Goal: Task Accomplishment & Management: Use online tool/utility

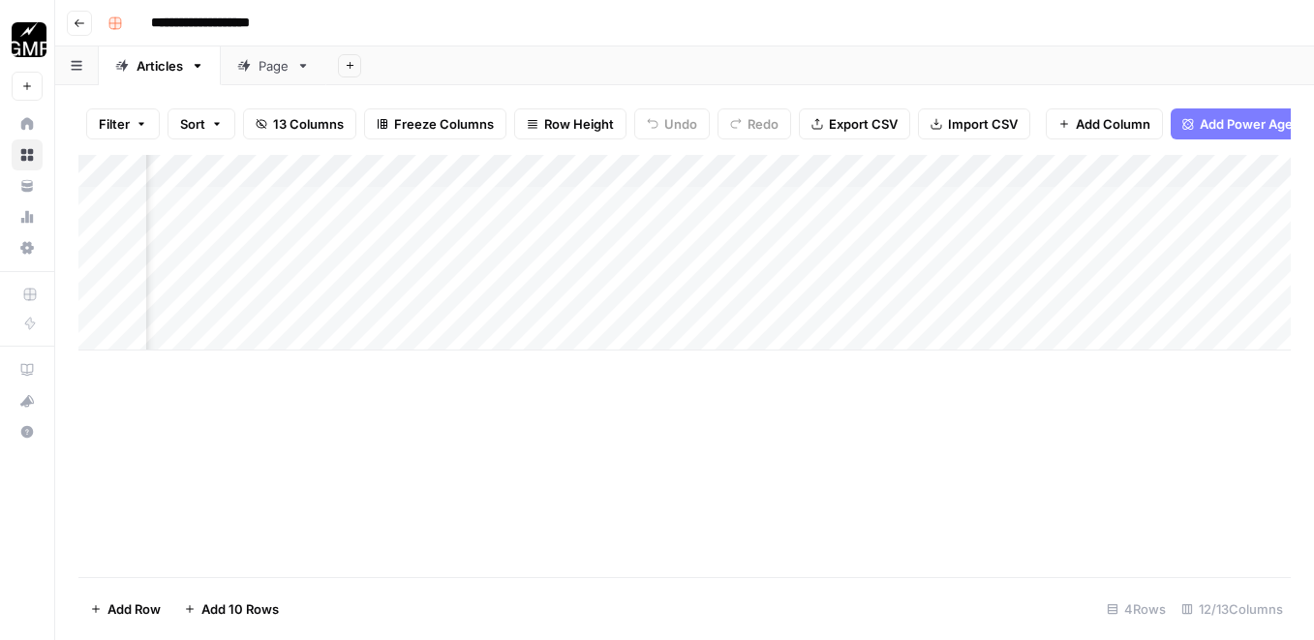
scroll to position [0, 1050]
click at [1020, 300] on div "Add Column" at bounding box center [684, 253] width 1212 height 196
click at [935, 302] on div "Add Column" at bounding box center [684, 253] width 1212 height 196
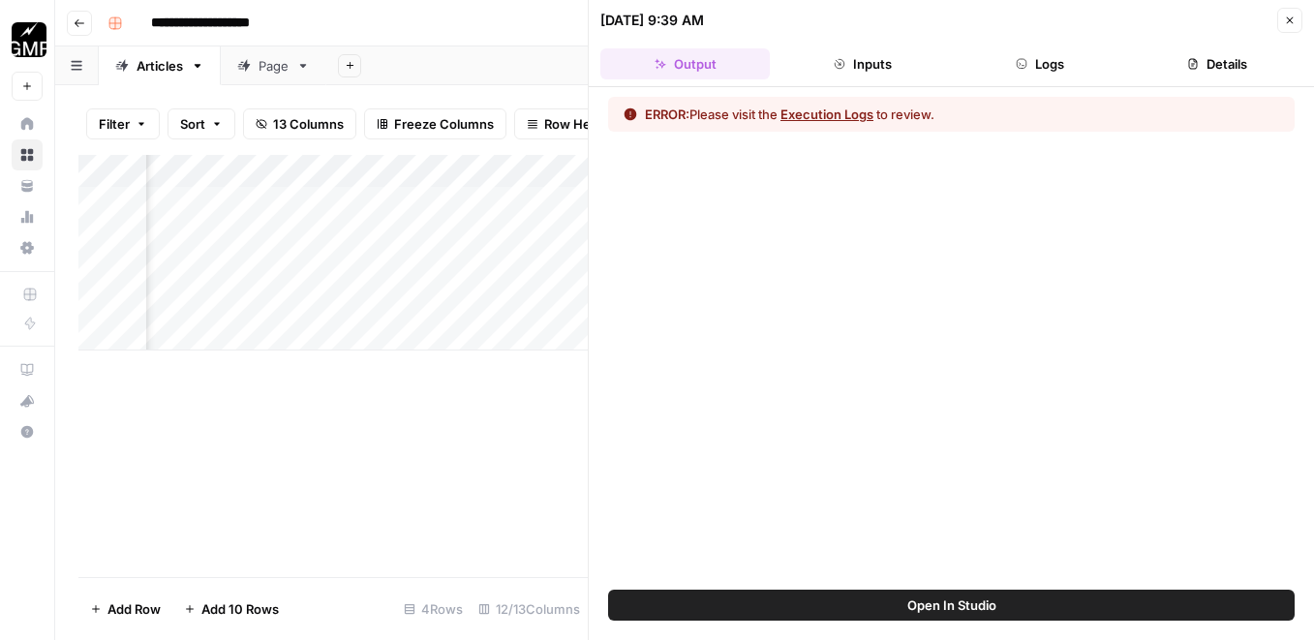
click at [830, 116] on button "Execution Logs" at bounding box center [827, 114] width 93 height 19
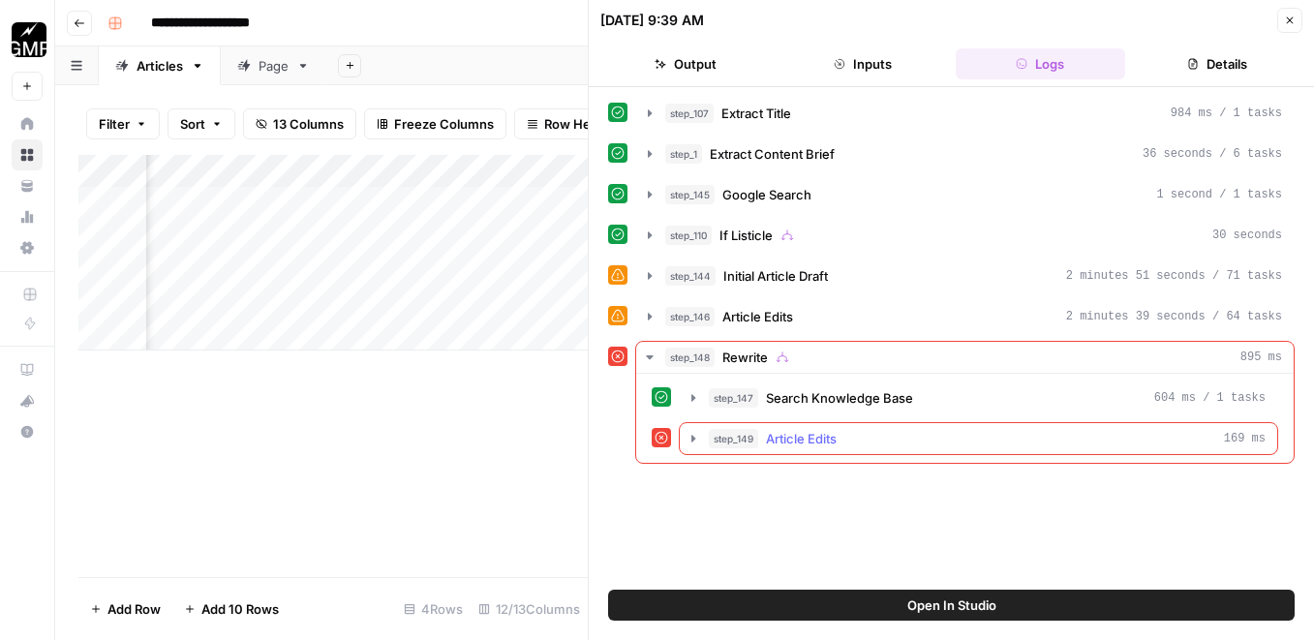
click at [782, 439] on span "Article Edits" at bounding box center [801, 438] width 71 height 19
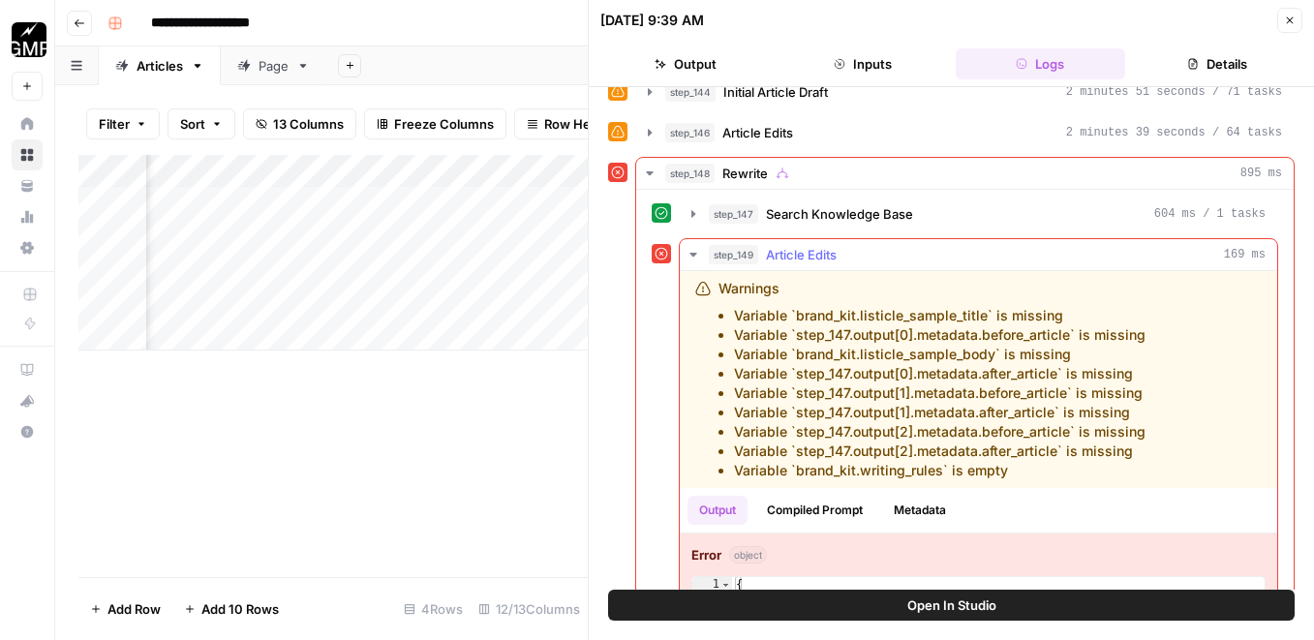
scroll to position [222, 0]
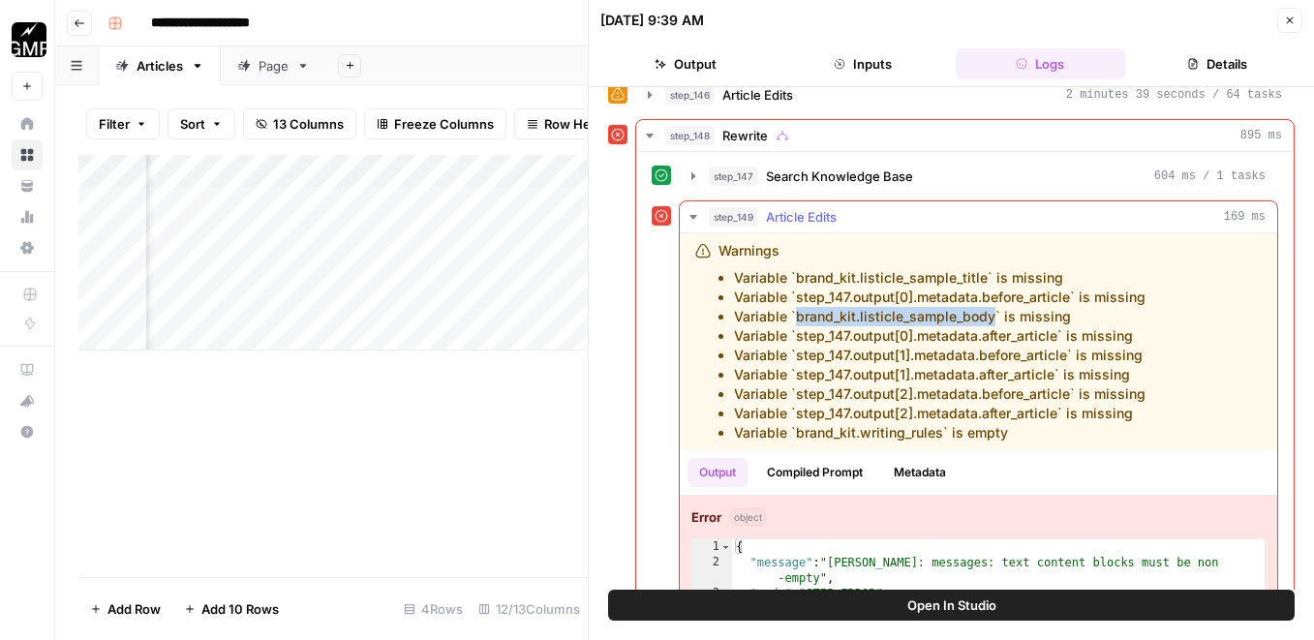
copy li "brand_kit.listicle_sample_body"
drag, startPoint x: 991, startPoint y: 322, endPoint x: 799, endPoint y: 320, distance: 191.8
click at [799, 320] on li "Variable `brand_kit.listicle_sample_body` is missing" at bounding box center [940, 316] width 412 height 19
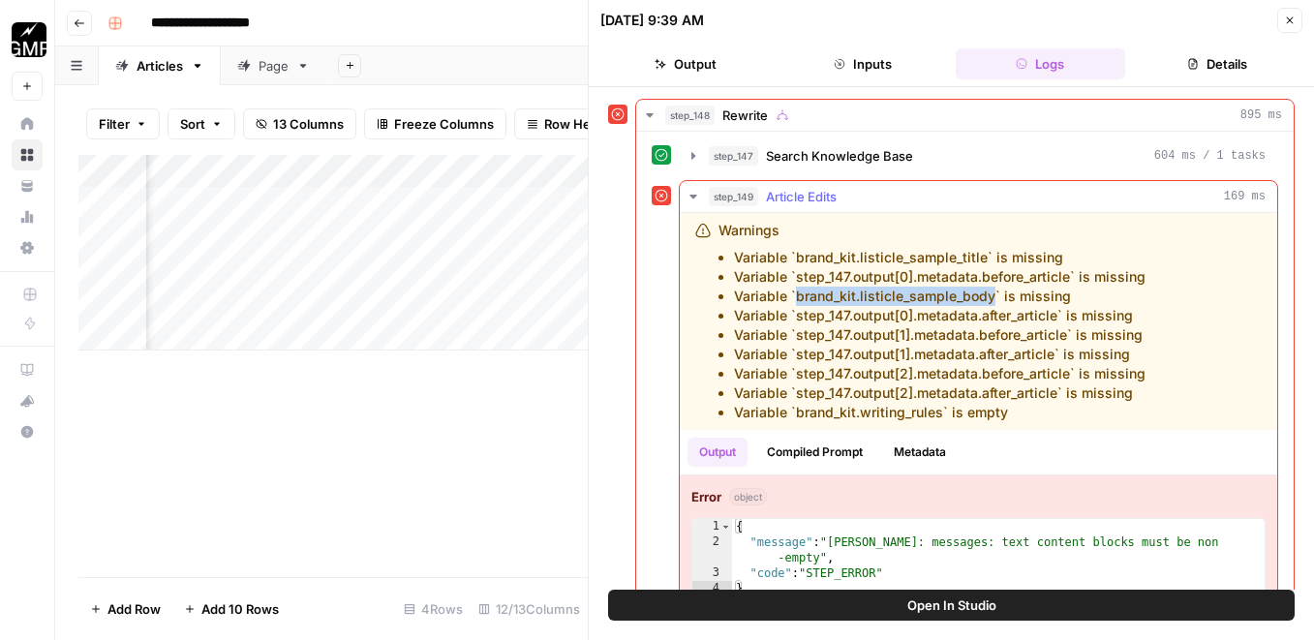
scroll to position [248, 0]
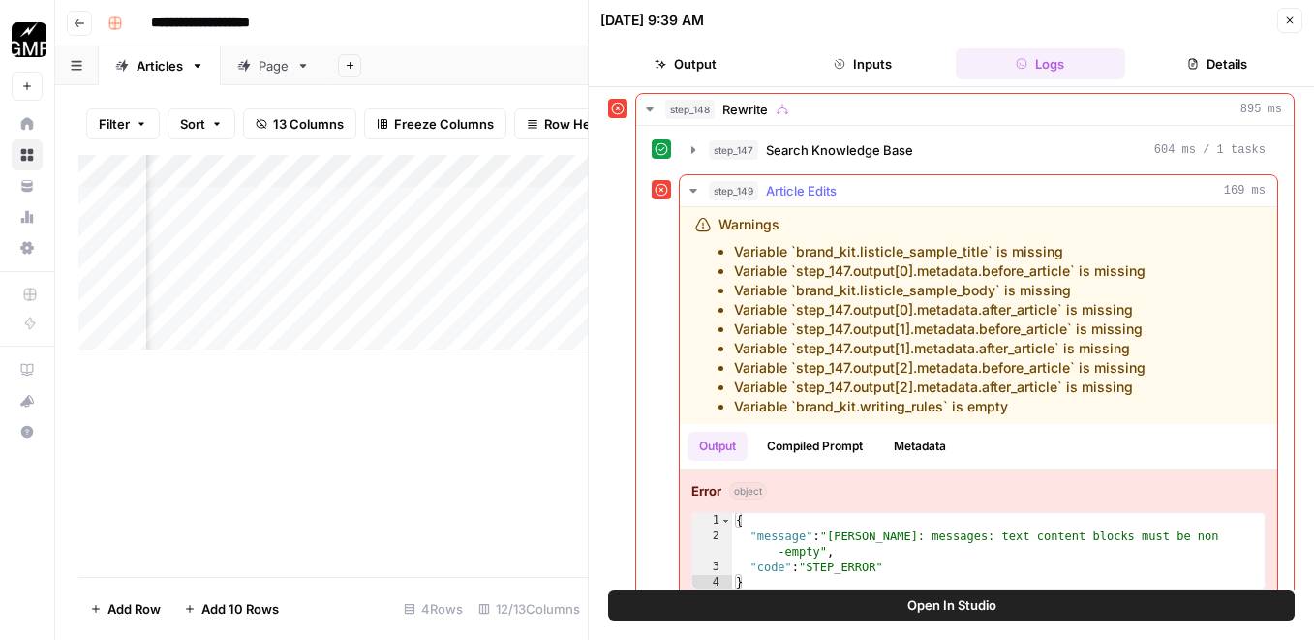
click at [1157, 384] on div "Warnings Variable `brand_kit.listicle_sample_title` is missing Variable `step_1…" at bounding box center [949, 315] width 508 height 201
click at [1285, 16] on icon "button" at bounding box center [1290, 21] width 12 height 12
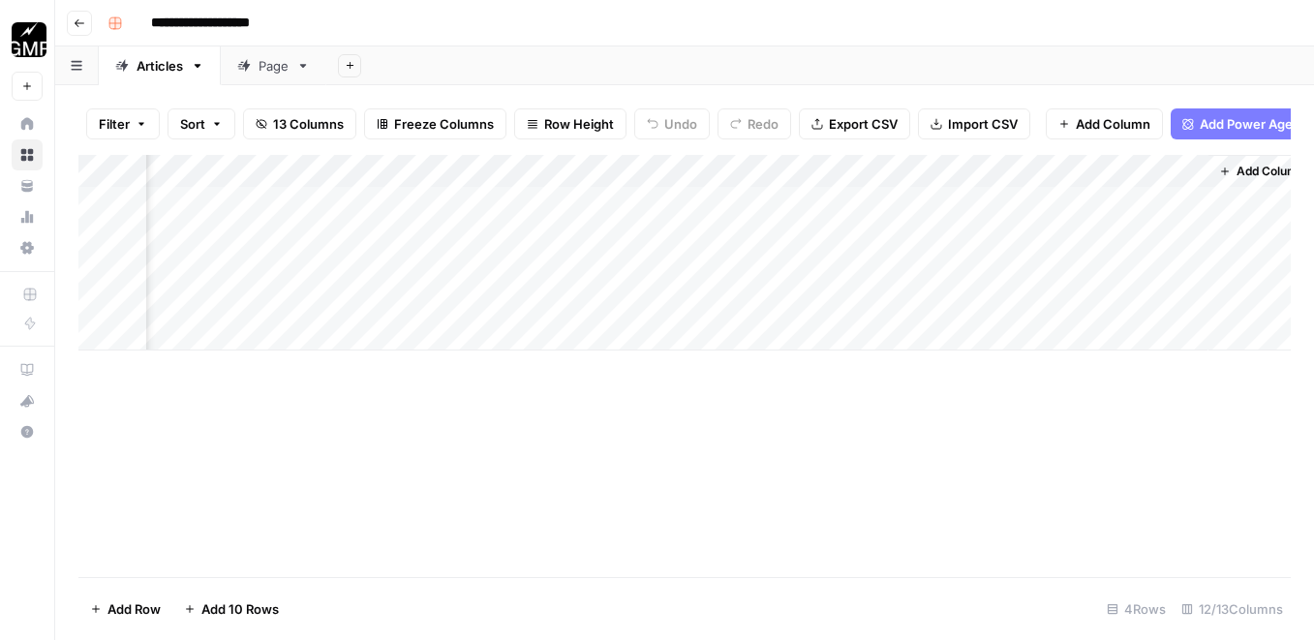
click at [81, 18] on icon "button" at bounding box center [80, 23] width 12 height 12
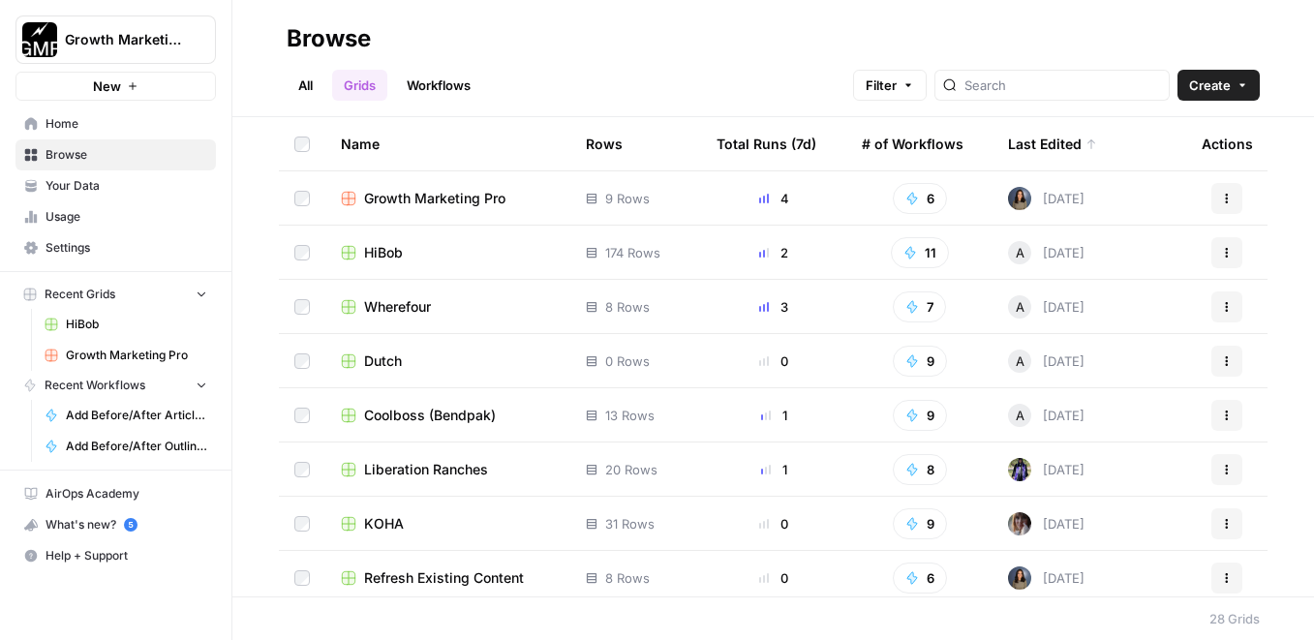
click at [92, 171] on link "Your Data" at bounding box center [115, 185] width 200 height 31
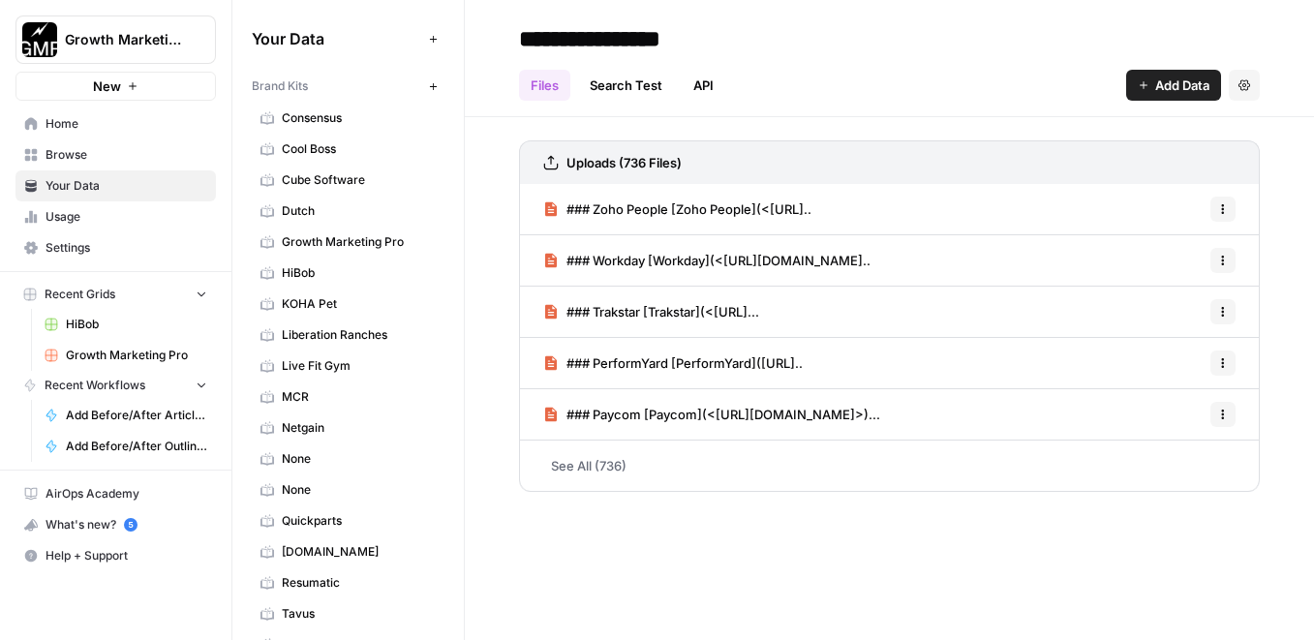
click at [378, 237] on span "Growth Marketing Pro" at bounding box center [359, 241] width 154 height 17
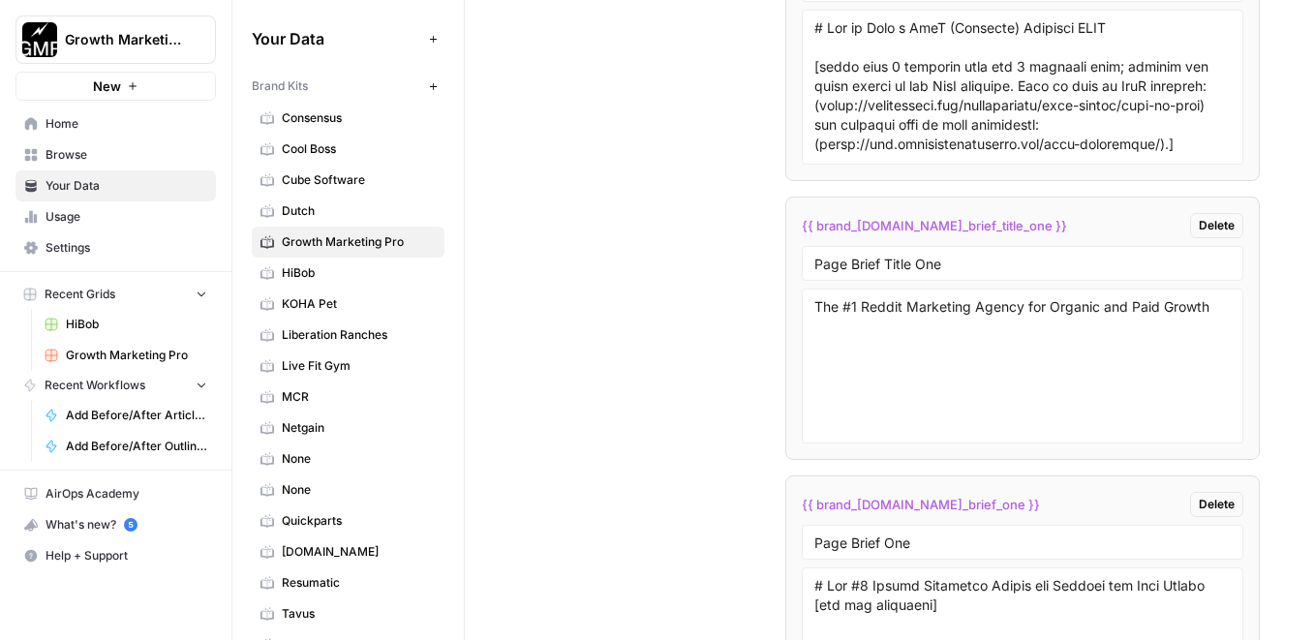
scroll to position [4566, 0]
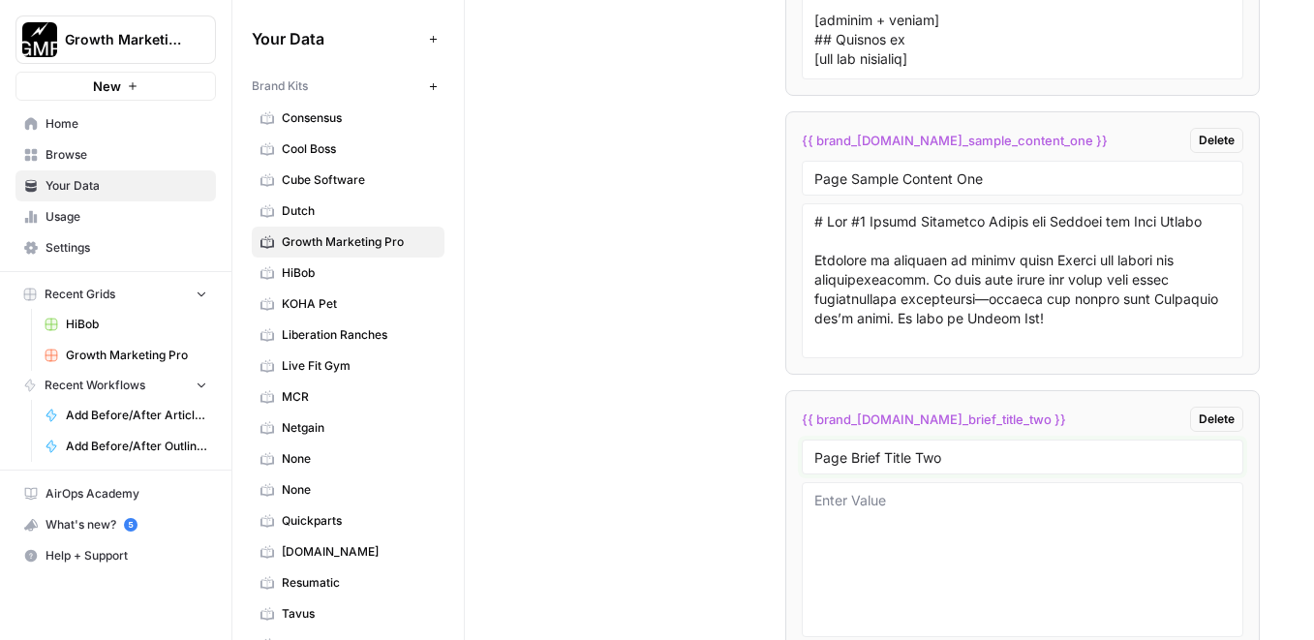
drag, startPoint x: 979, startPoint y: 459, endPoint x: 769, endPoint y: 459, distance: 210.1
paste input "brand_kit.listicle_sample_body"
drag, startPoint x: 859, startPoint y: 459, endPoint x: 779, endPoint y: 459, distance: 80.4
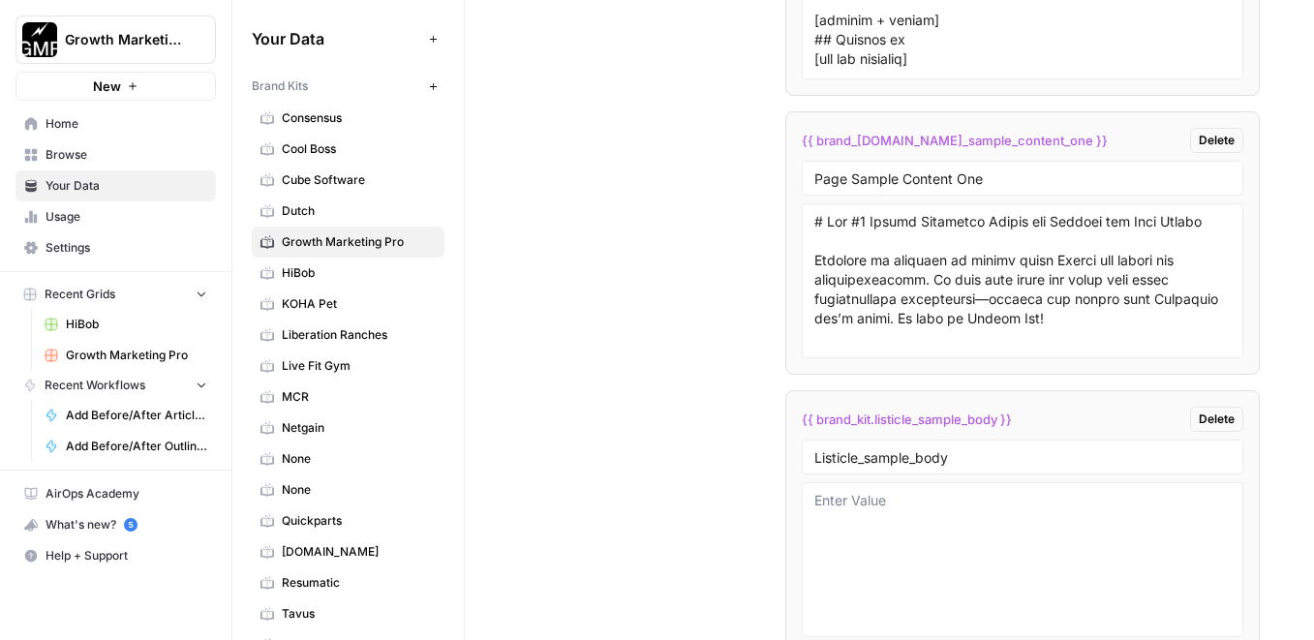
click at [0, 0] on div at bounding box center [0, 0] width 0 height 0
click at [865, 461] on input "Listicle_sample_body" at bounding box center [1022, 456] width 416 height 17
click at [917, 458] on input "Listicle sample_body" at bounding box center [1022, 456] width 416 height 17
drag, startPoint x: 970, startPoint y: 453, endPoint x: 735, endPoint y: 453, distance: 235.3
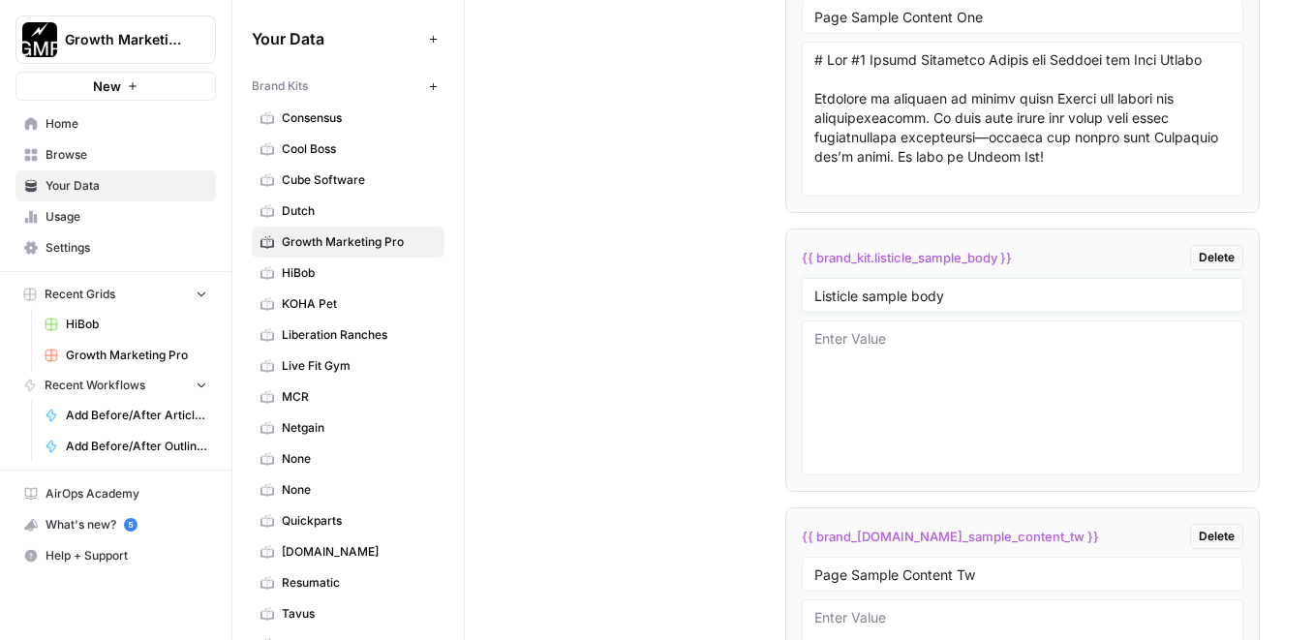
scroll to position [4905, 0]
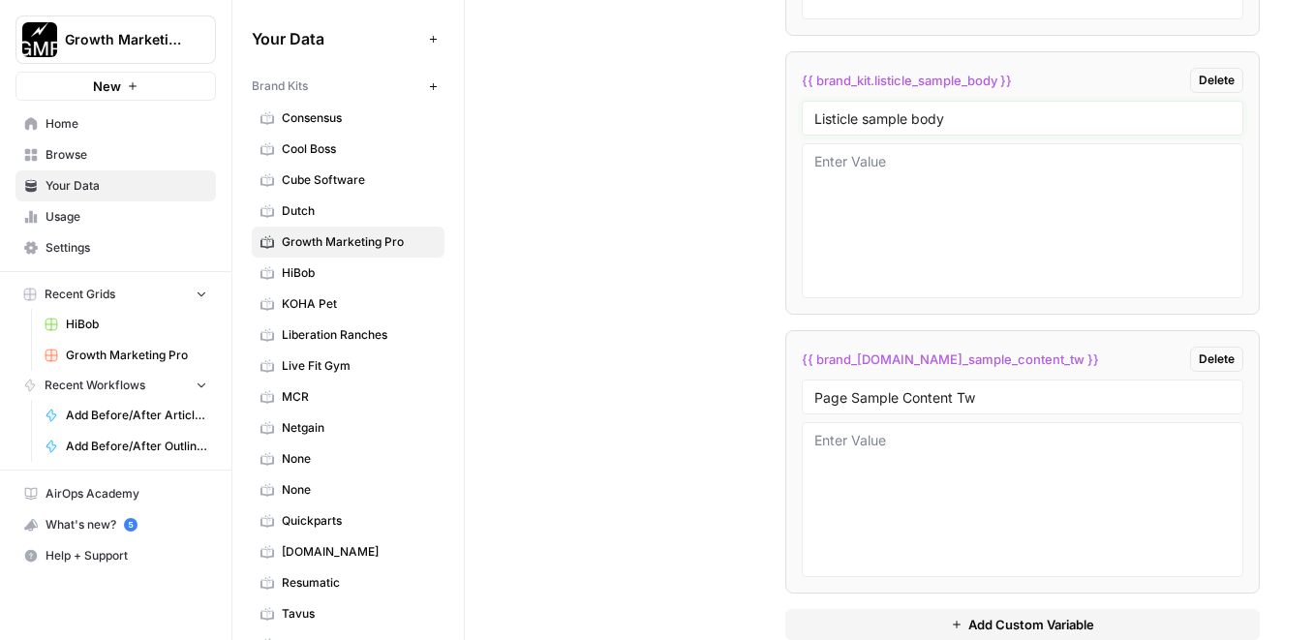
type input "Listicle sample body"
drag, startPoint x: 1057, startPoint y: 405, endPoint x: 718, endPoint y: 405, distance: 339.9
paste input "Listicle sample body"
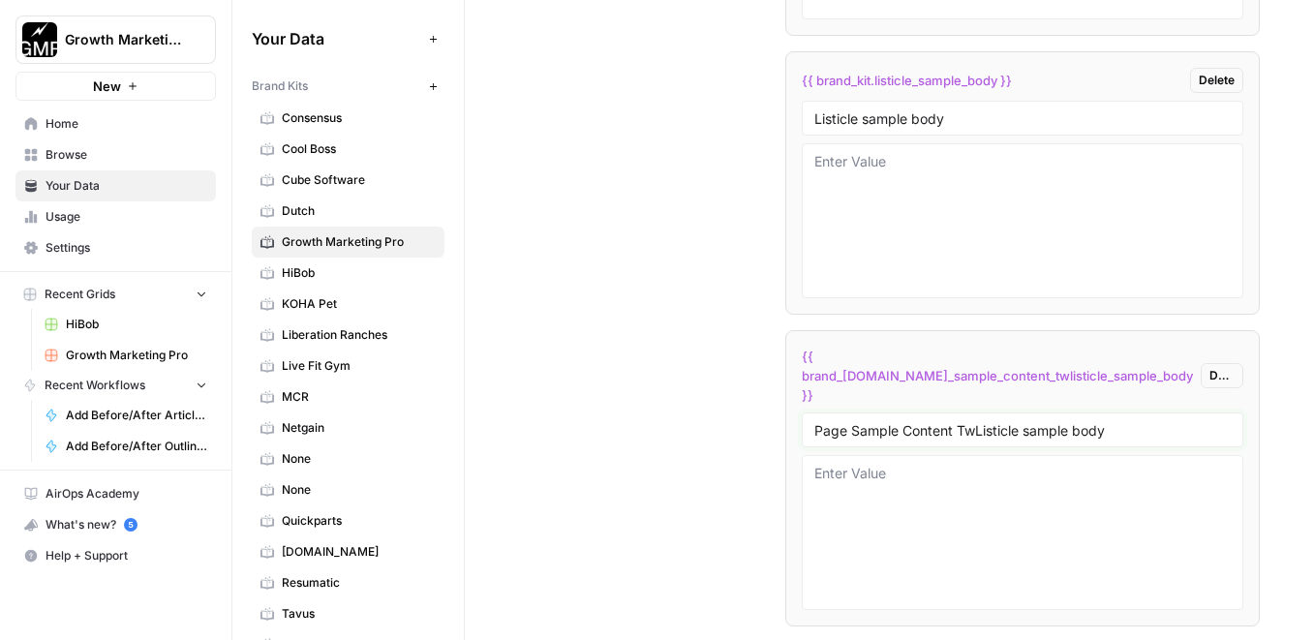
drag, startPoint x: 1123, startPoint y: 398, endPoint x: 815, endPoint y: 397, distance: 308.0
click at [815, 421] on input "Page Sample Content TwListicle sample body" at bounding box center [1022, 429] width 416 height 17
paste input "text"
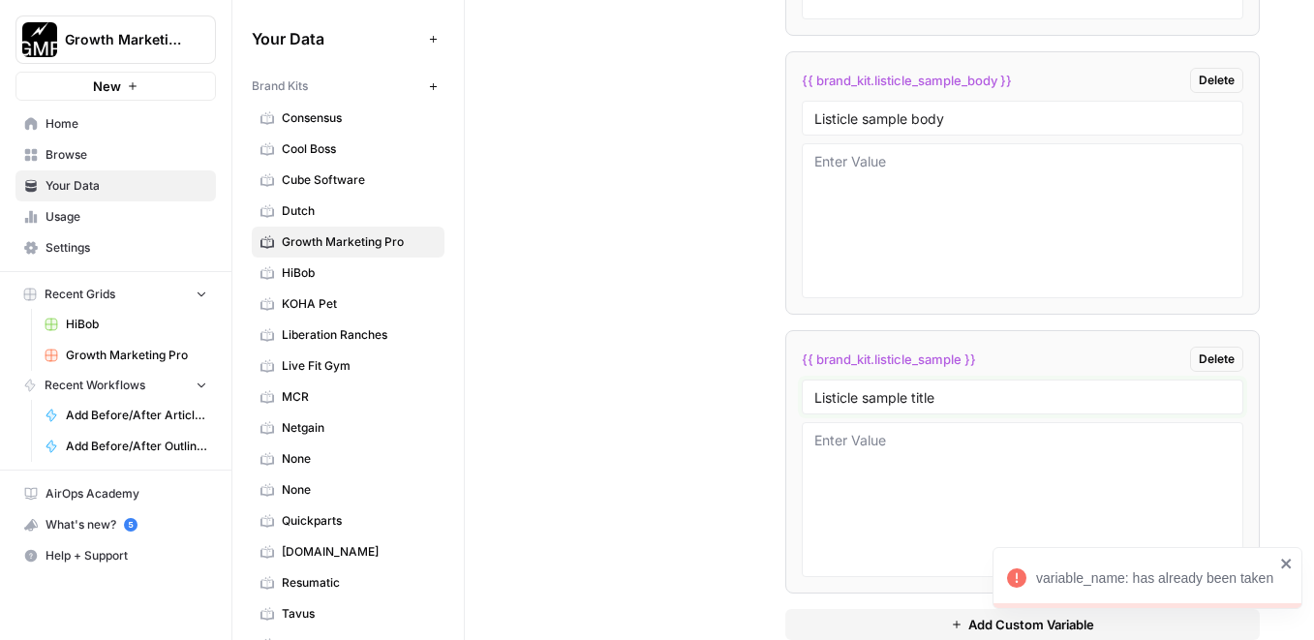
type input "Listicle sample title"
click at [1116, 506] on textarea at bounding box center [1022, 500] width 416 height 138
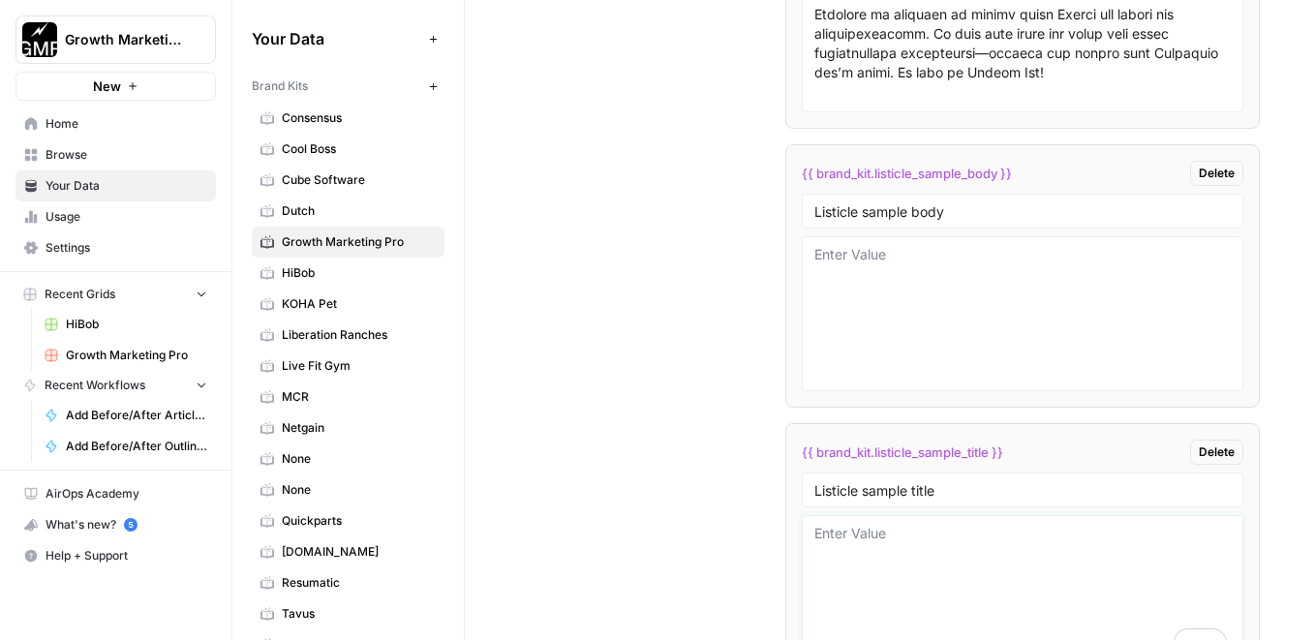
scroll to position [4940, 0]
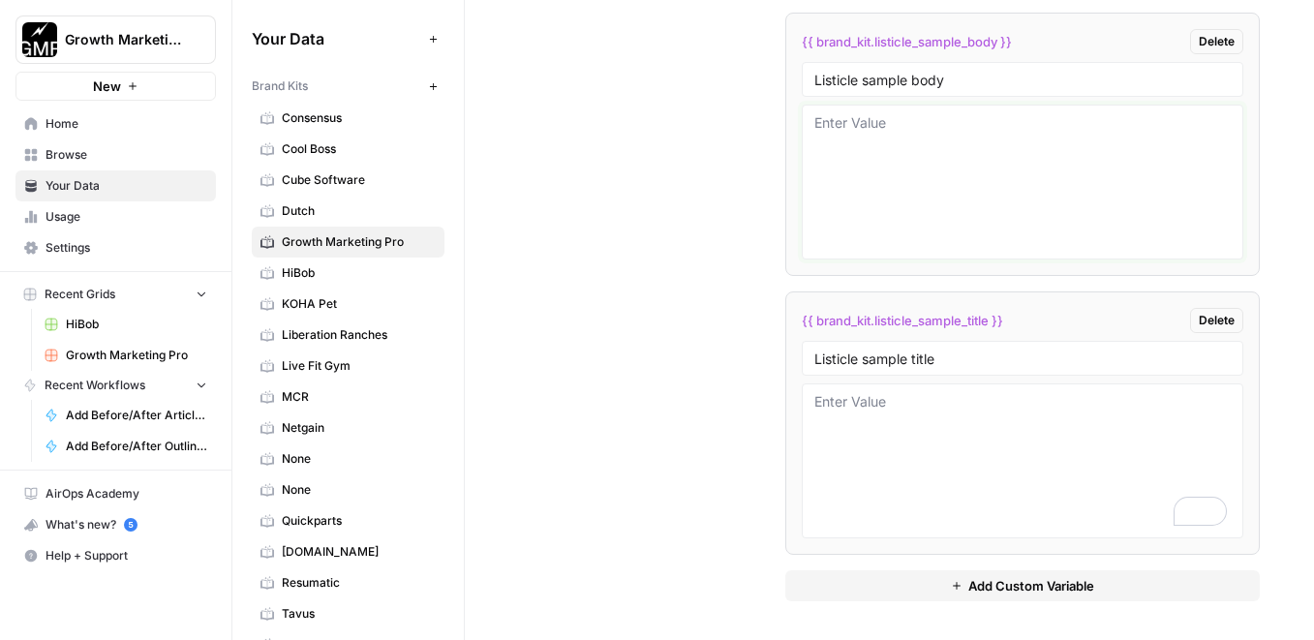
click at [1012, 196] on textarea at bounding box center [1022, 182] width 416 height 138
click at [881, 407] on textarea "To enrich screen reader interactions, please activate Accessibility in Grammarl…" at bounding box center [1022, 461] width 416 height 138
click at [886, 151] on textarea "To enrich screen reader interactions, please activate Accessibility in Grammarl…" at bounding box center [1022, 182] width 416 height 138
paste textarea "Lor ipsumd sitame co adipisc eli seddo EIU tempo in utla etd ma aliq enim admi …"
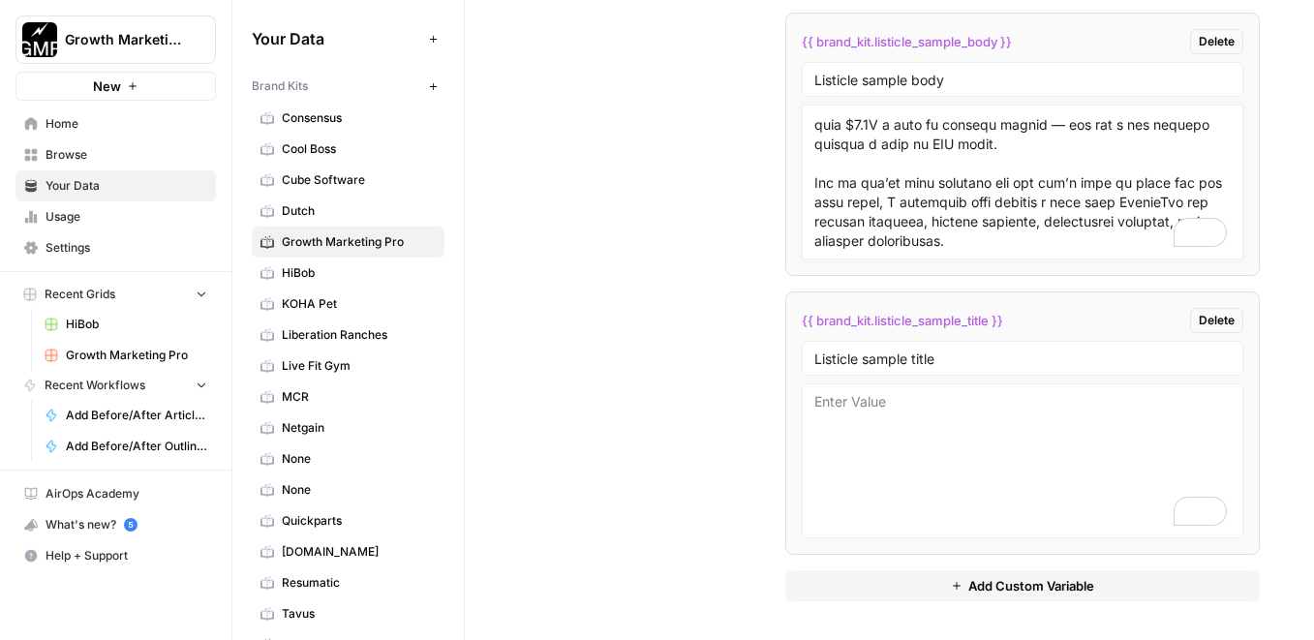
scroll to position [8635, 0]
type textarea "Lor ipsumd sitame co adipisc eli seddo EIU tempo in utla etd ma aliq enim admi …"
click at [915, 417] on textarea "To enrich screen reader interactions, please activate Accessibility in Grammarl…" at bounding box center [1022, 461] width 416 height 138
paste textarea "The 9 Most Powerful SEO Tools for Bloggers [2025]"
drag, startPoint x: 840, startPoint y: 401, endPoint x: 756, endPoint y: 399, distance: 83.3
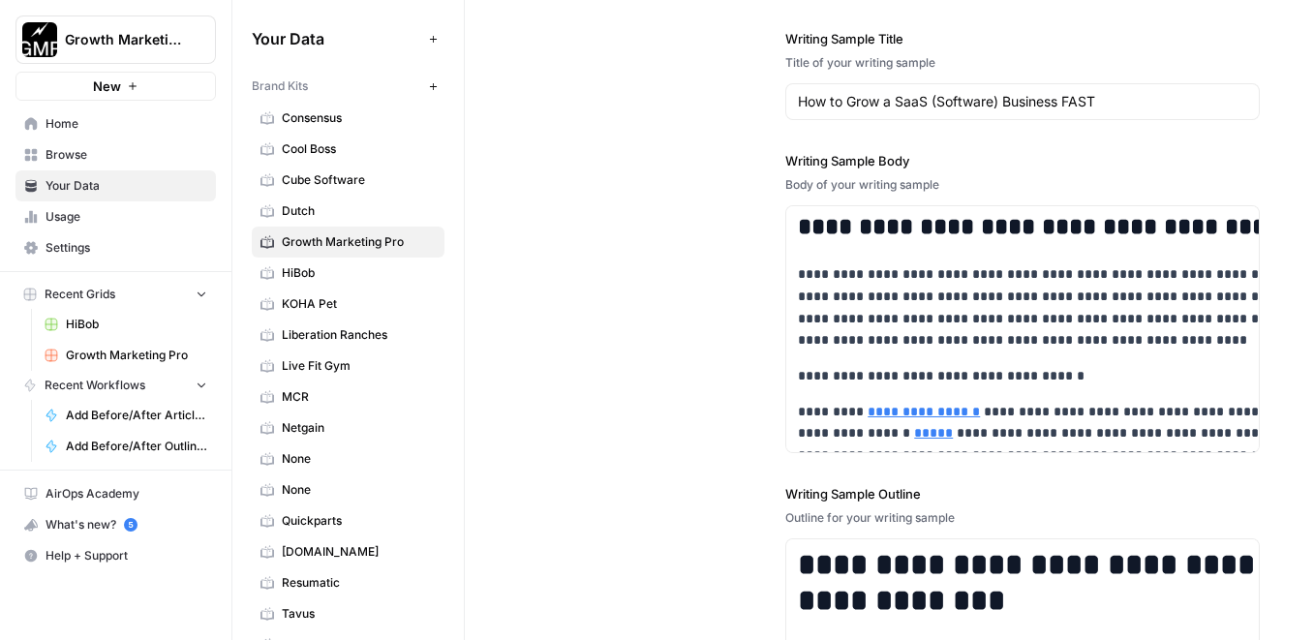
scroll to position [0, 0]
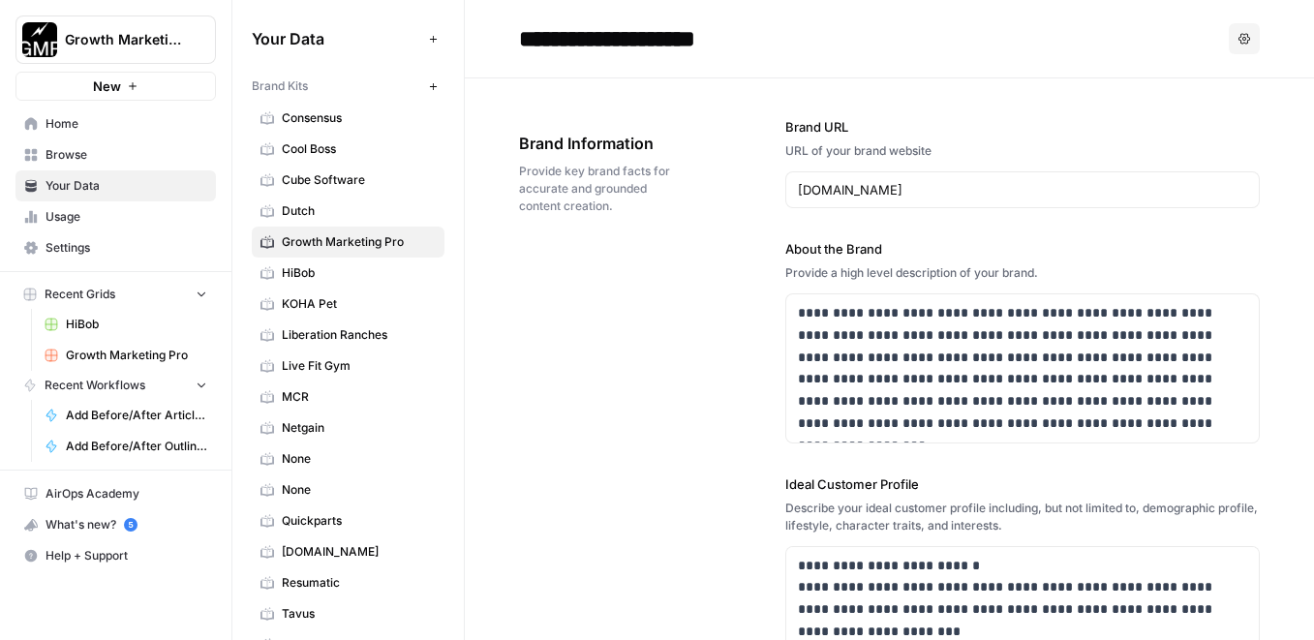
type textarea "9 Most Powerful SEO Tools for Bloggers [2025]"
click at [117, 356] on span "Growth Marketing Pro" at bounding box center [136, 355] width 141 height 17
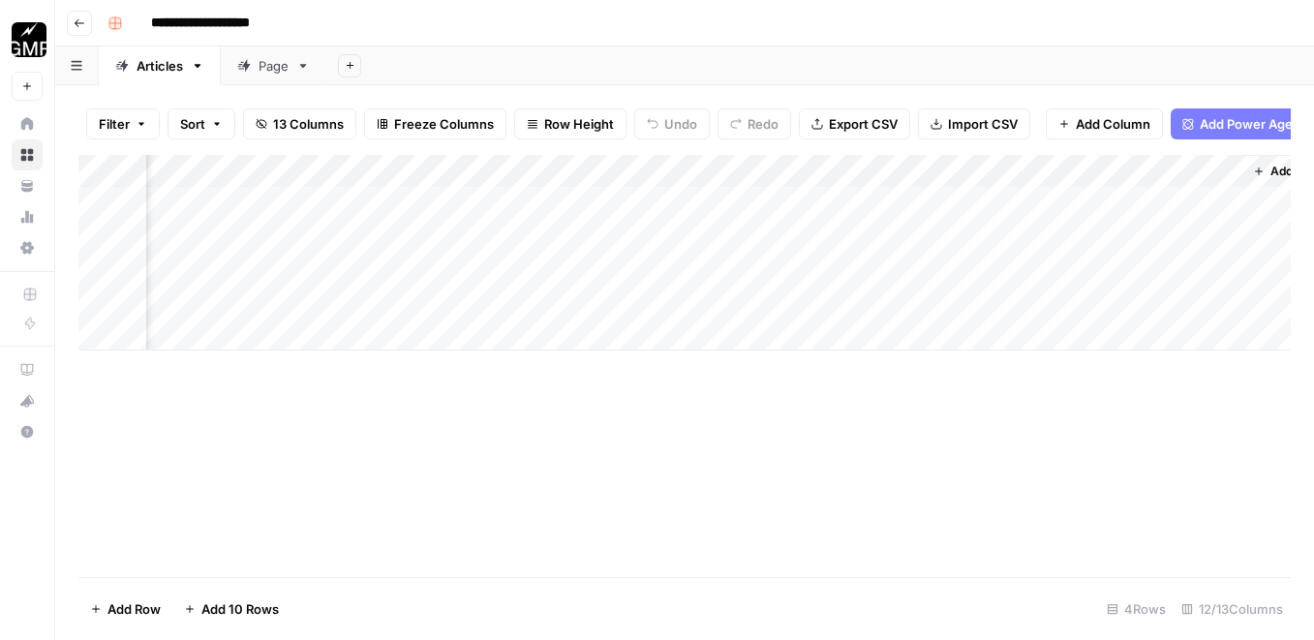
scroll to position [0, 1075]
